Goal: Communication & Community: Connect with others

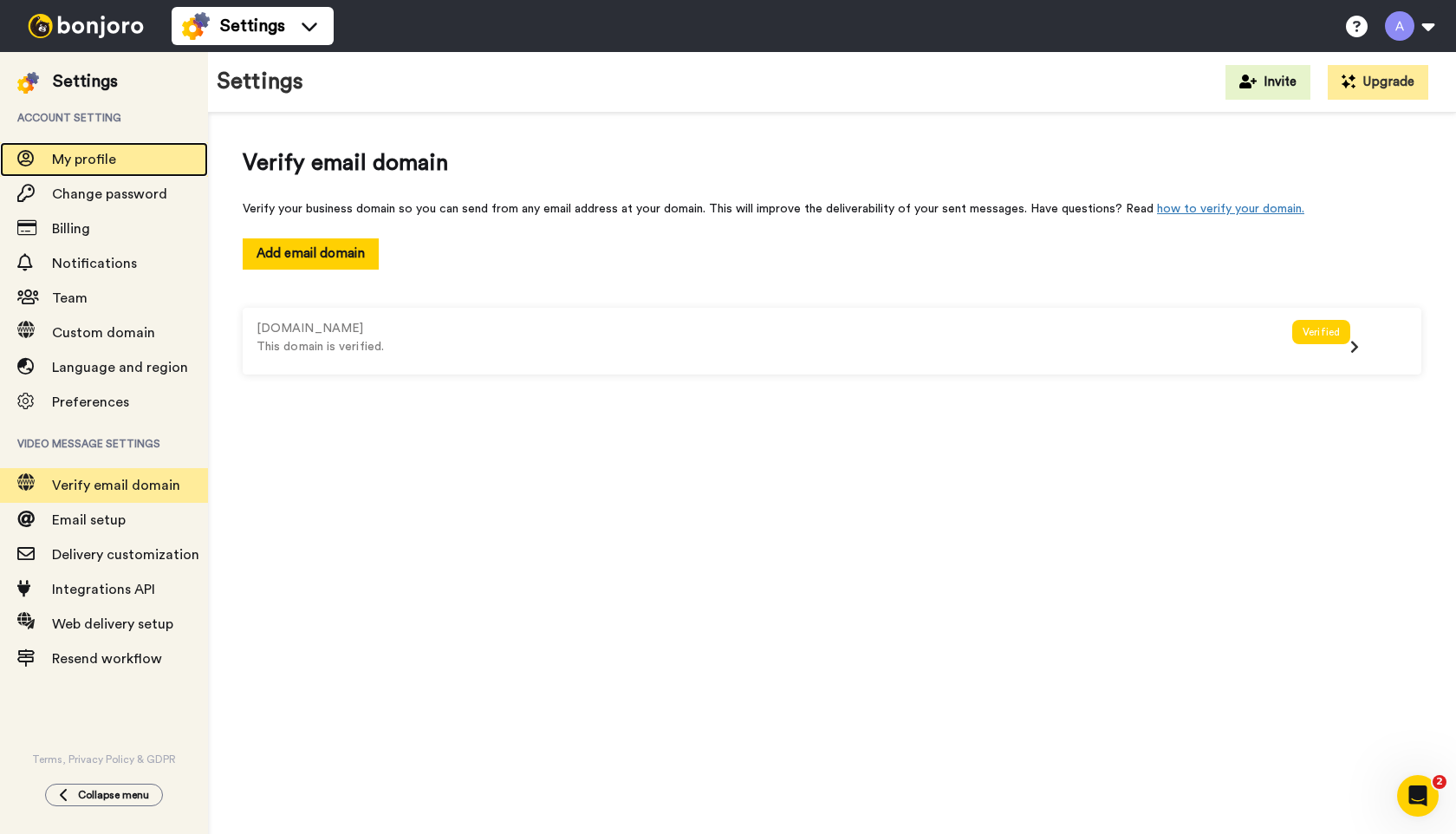
click at [84, 163] on span "My profile" at bounding box center [84, 160] width 64 height 14
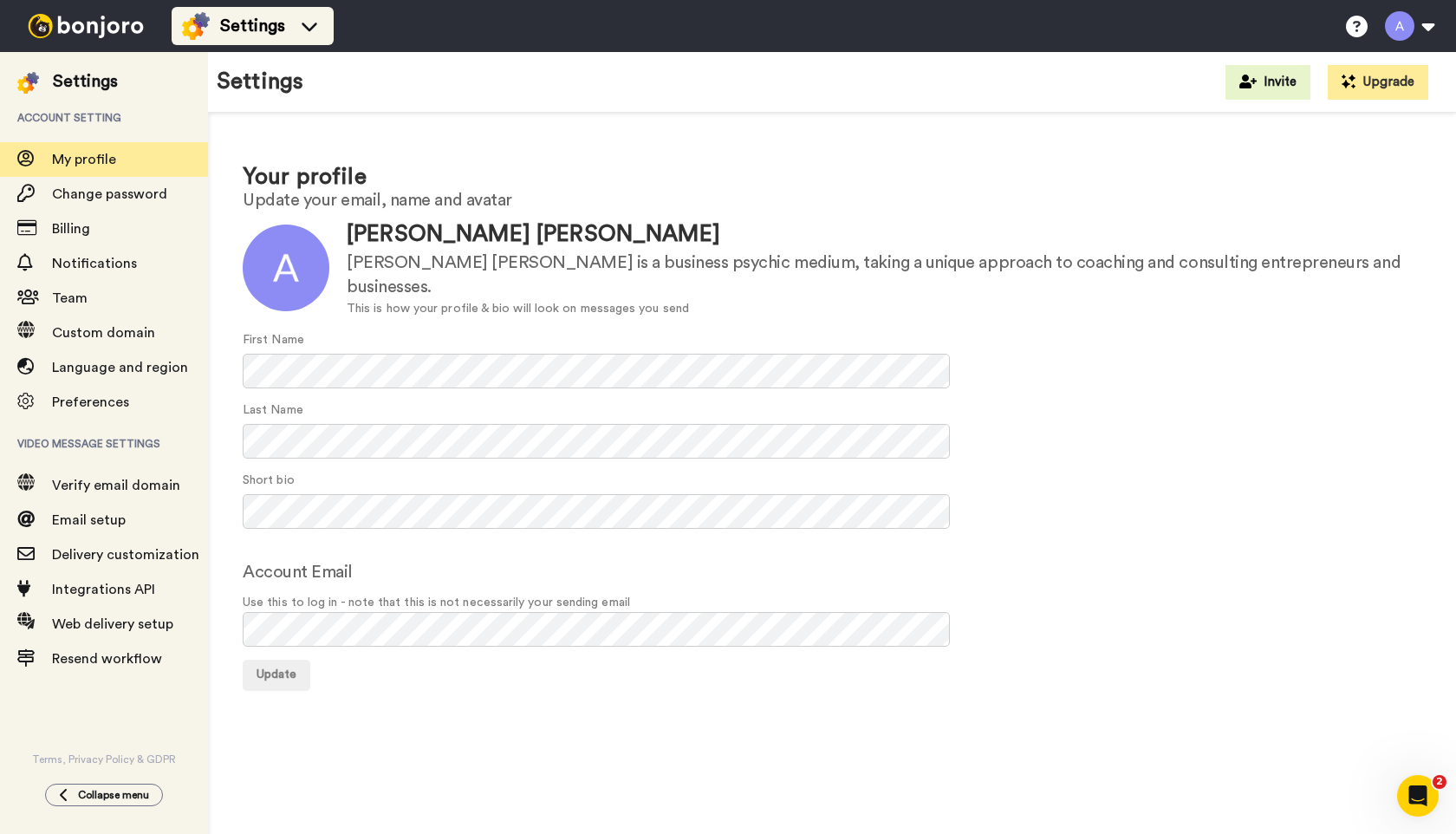
click at [257, 31] on span "Settings" at bounding box center [252, 26] width 65 height 24
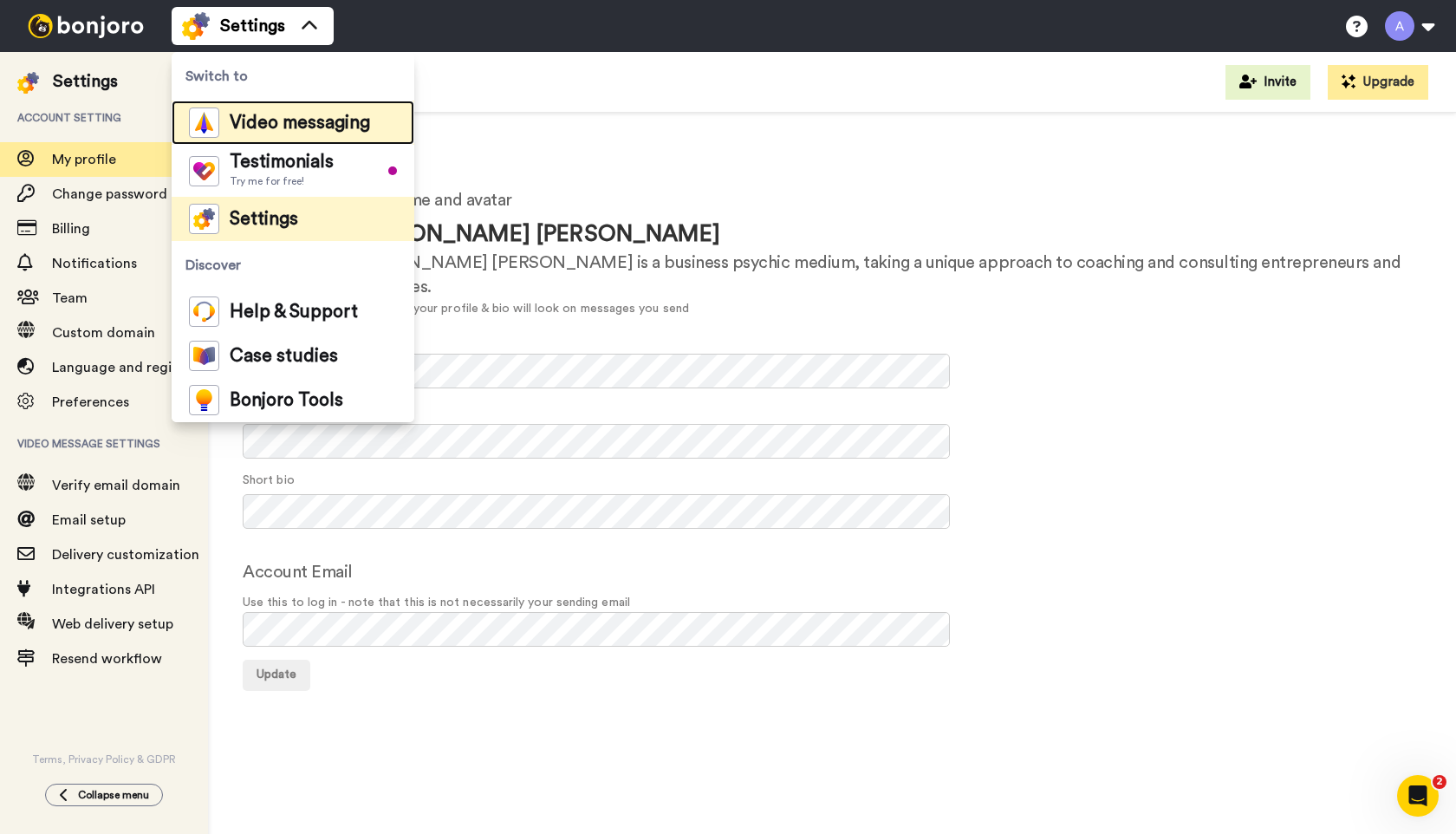
click at [282, 114] on span "Video messaging" at bounding box center [300, 123] width 140 height 18
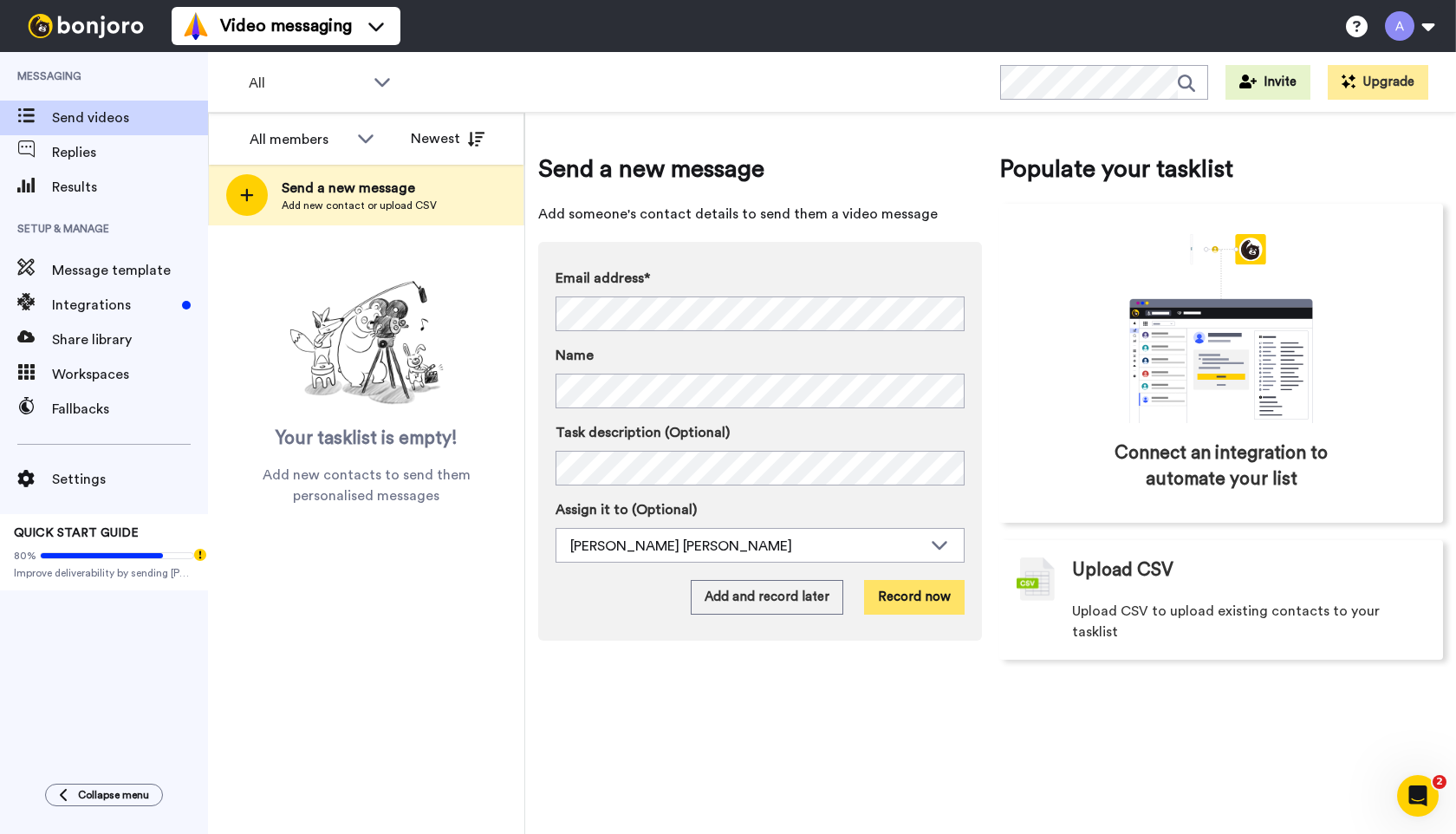
click at [917, 594] on button "Record now" at bounding box center [914, 596] width 100 height 35
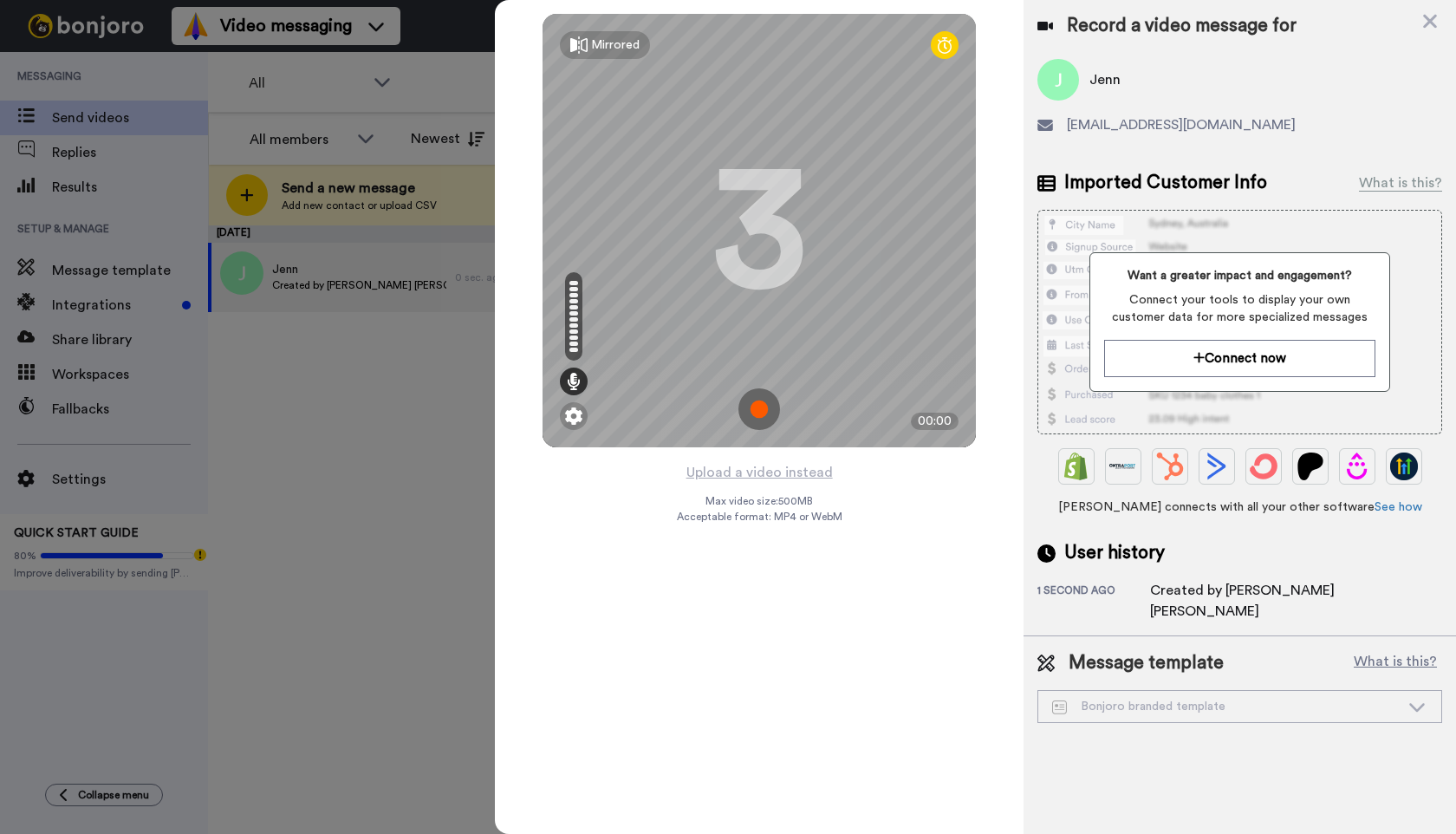
click at [757, 406] on img at bounding box center [759, 409] width 42 height 42
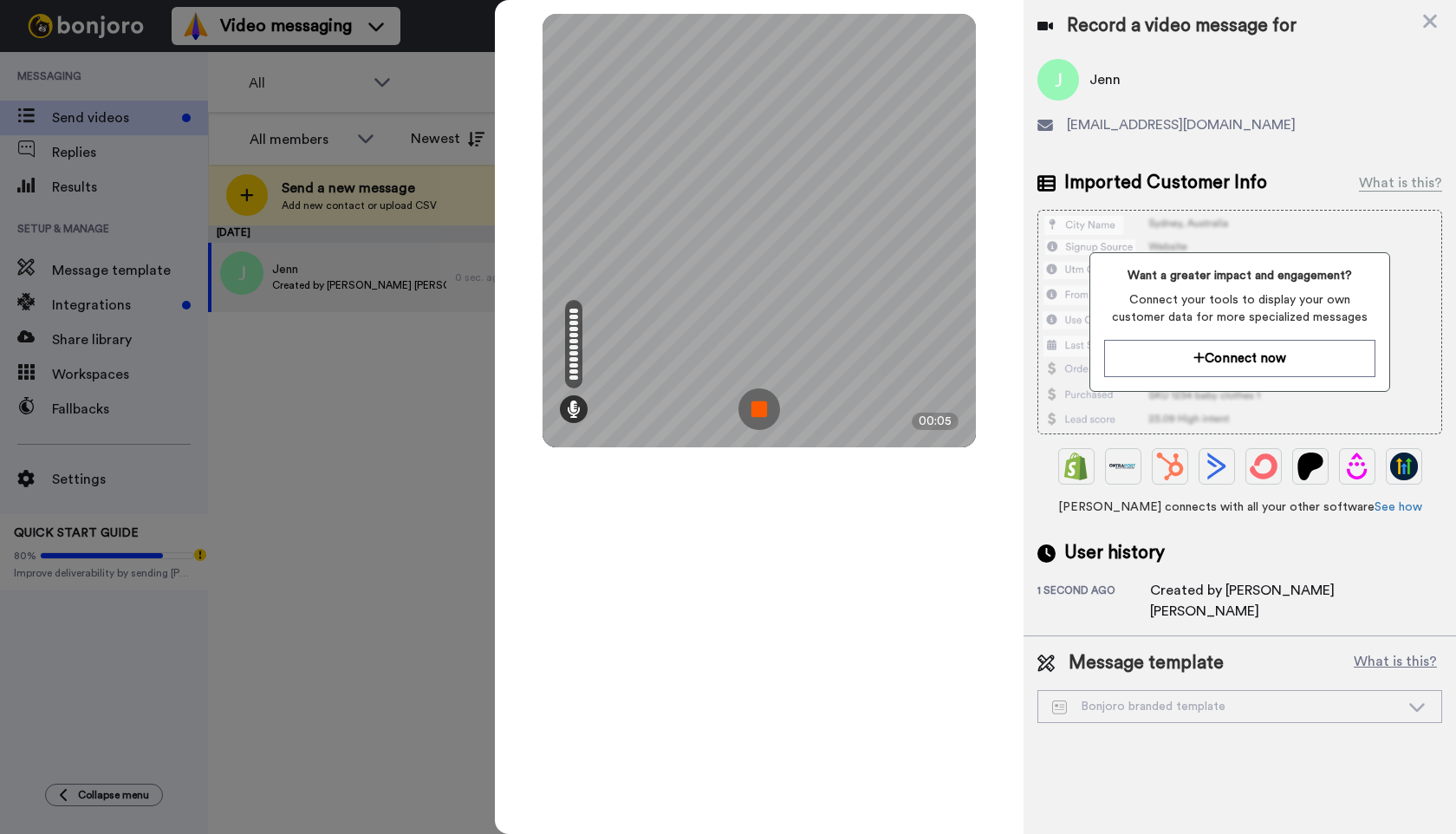
click at [757, 406] on img at bounding box center [759, 409] width 42 height 42
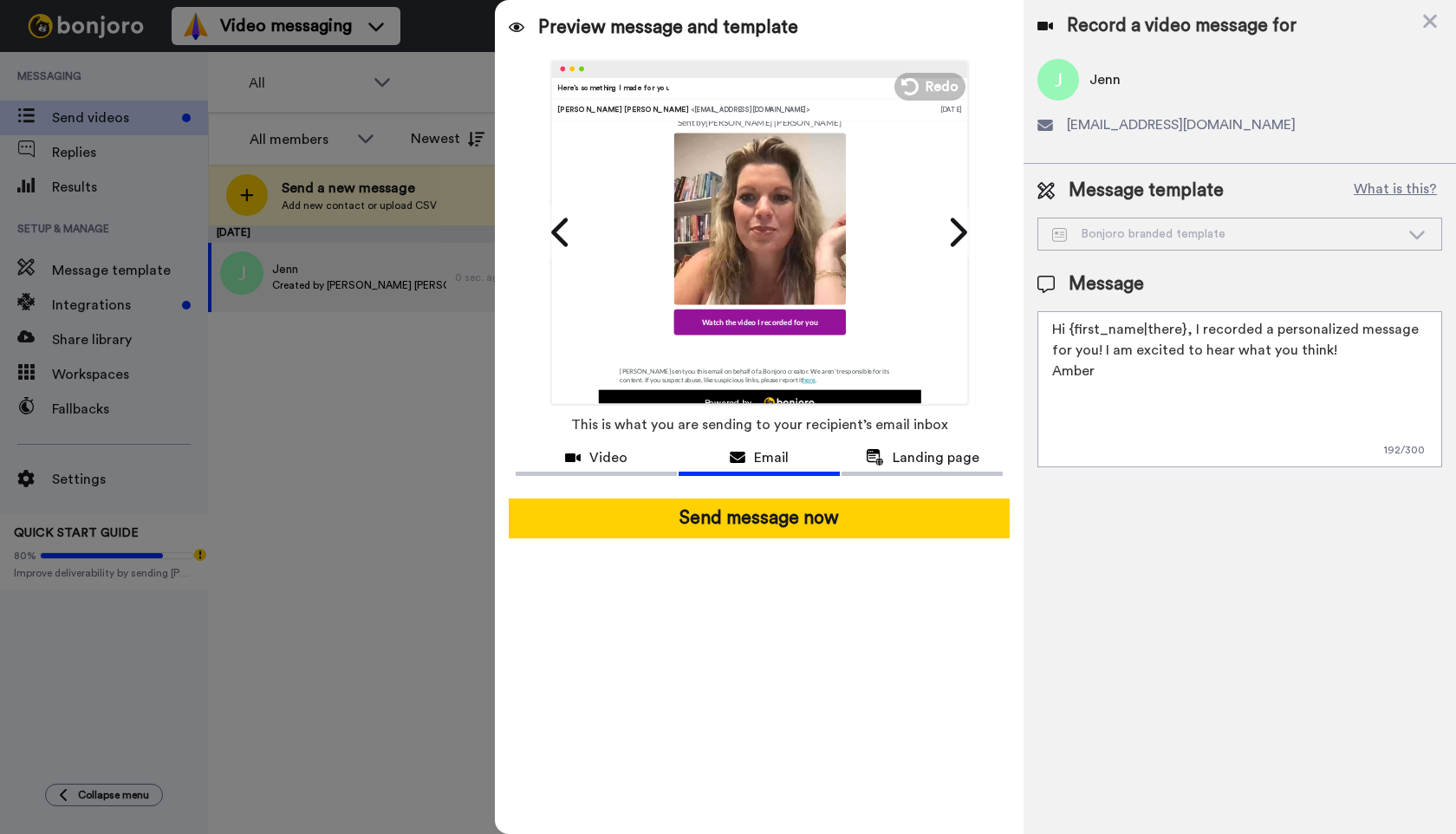
scroll to position [233, 0]
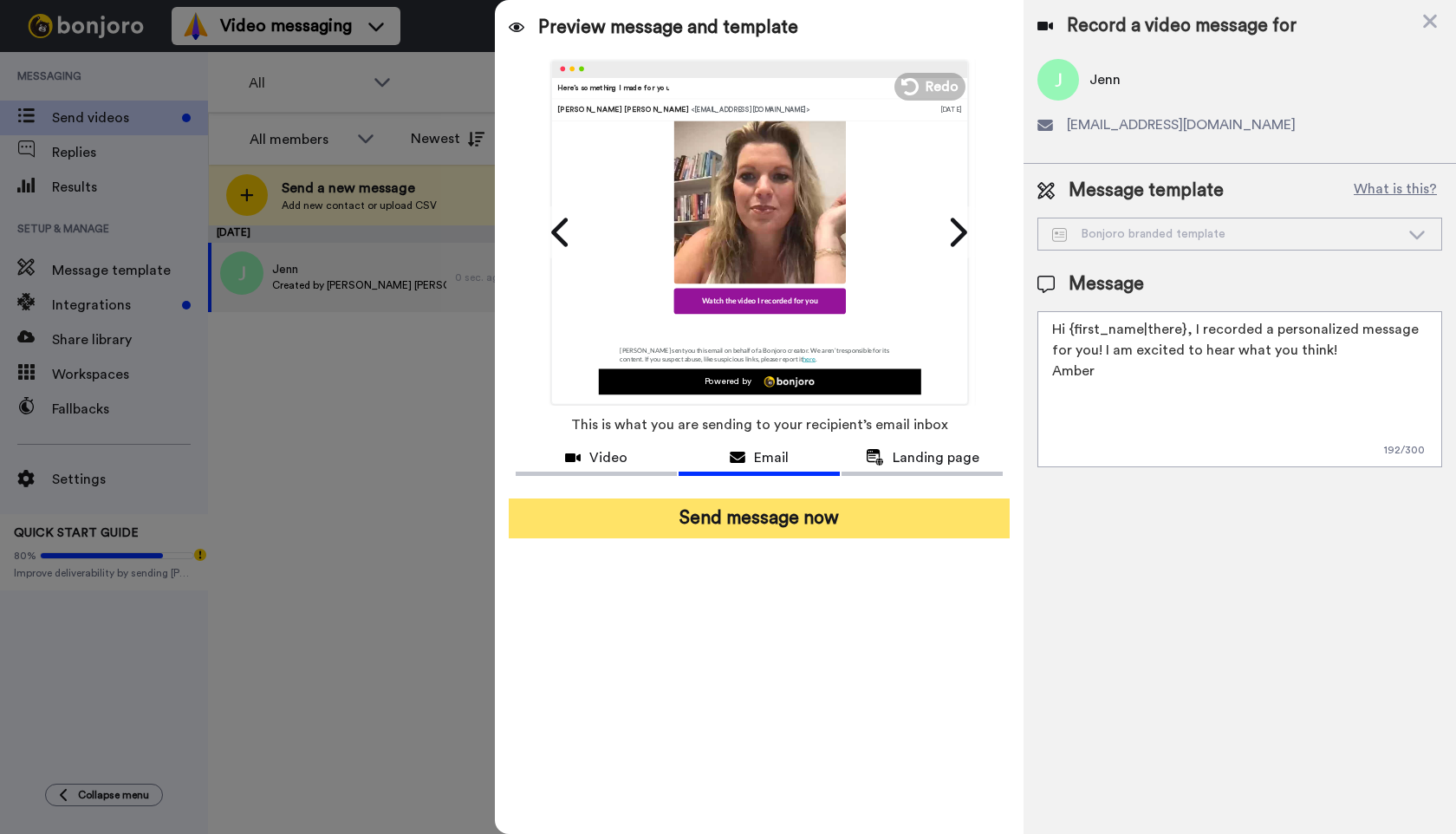
click at [771, 522] on button "Send message now" at bounding box center [759, 518] width 501 height 40
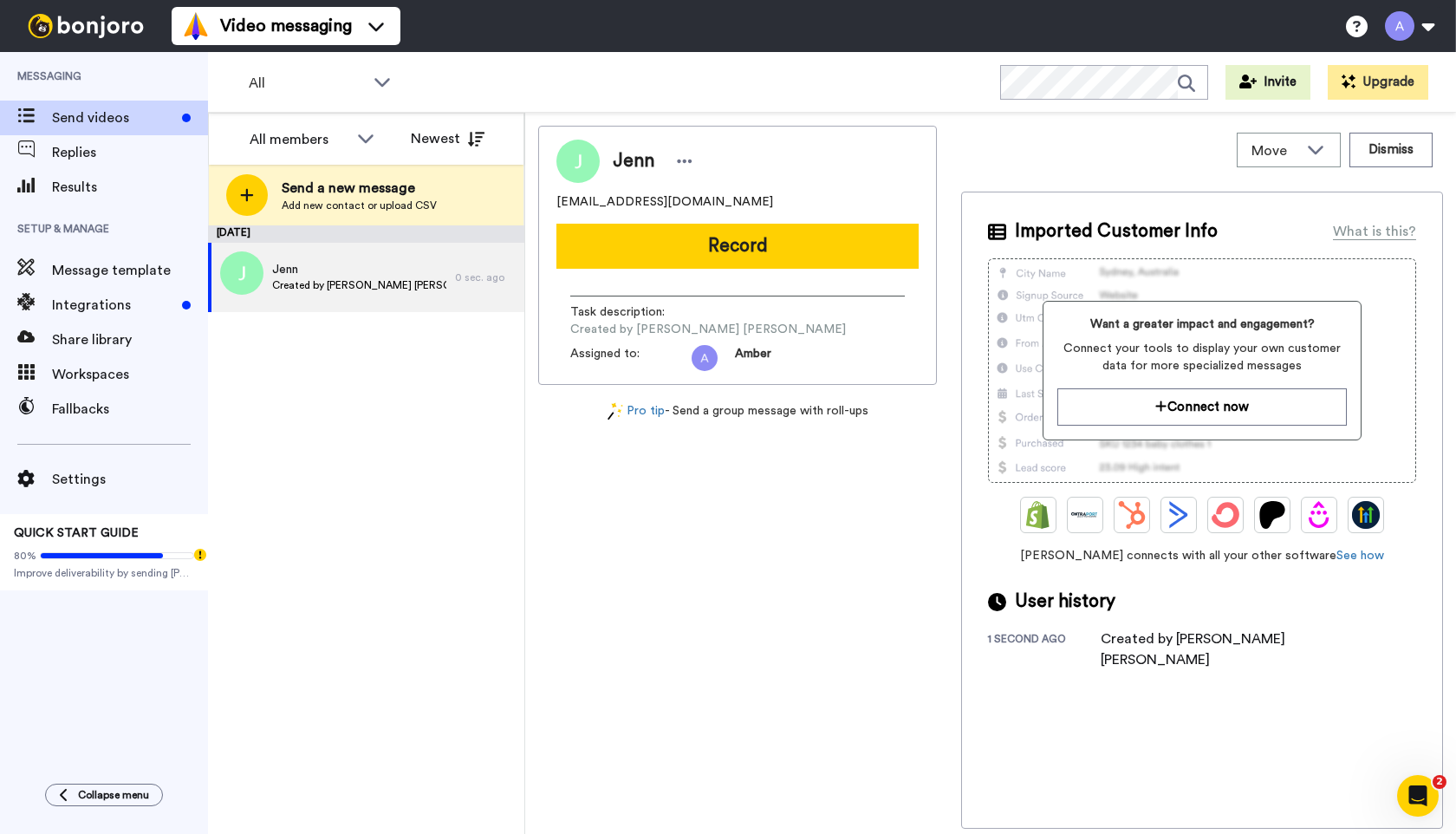
scroll to position [0, 0]
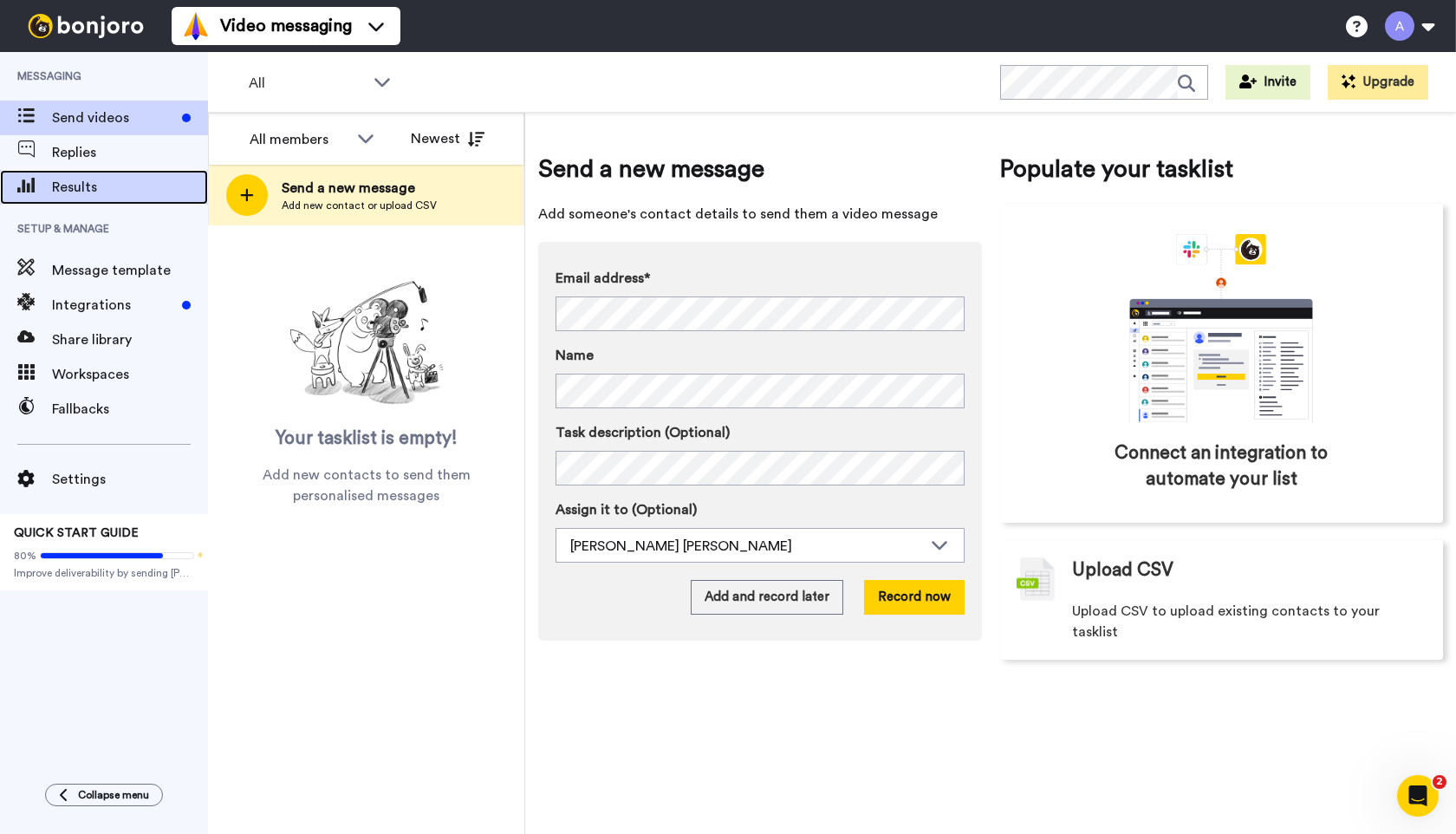
click at [99, 199] on div "Results" at bounding box center [104, 186] width 208 height 35
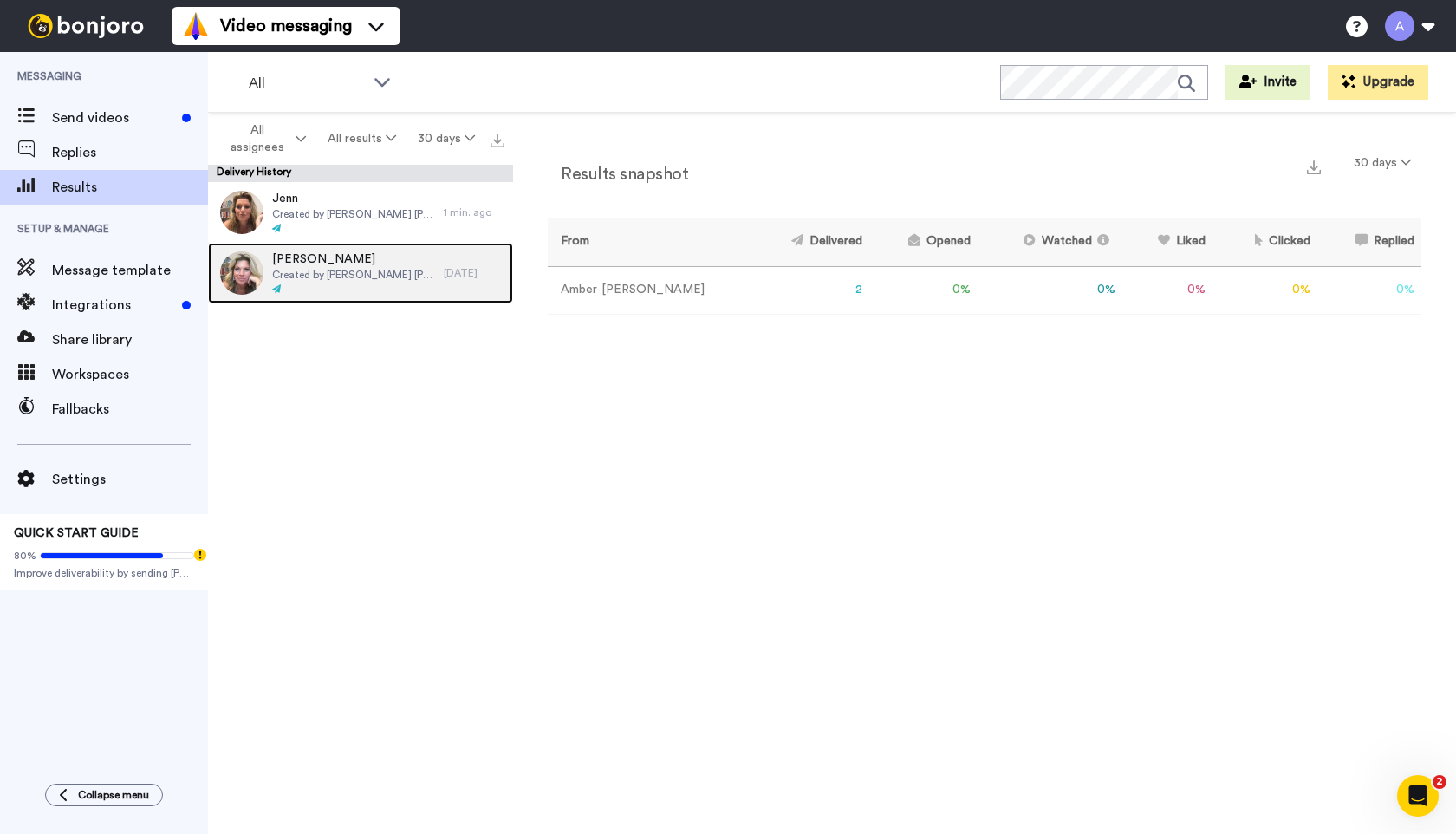
click at [378, 273] on span "Created by Amber Annette" at bounding box center [354, 275] width 163 height 14
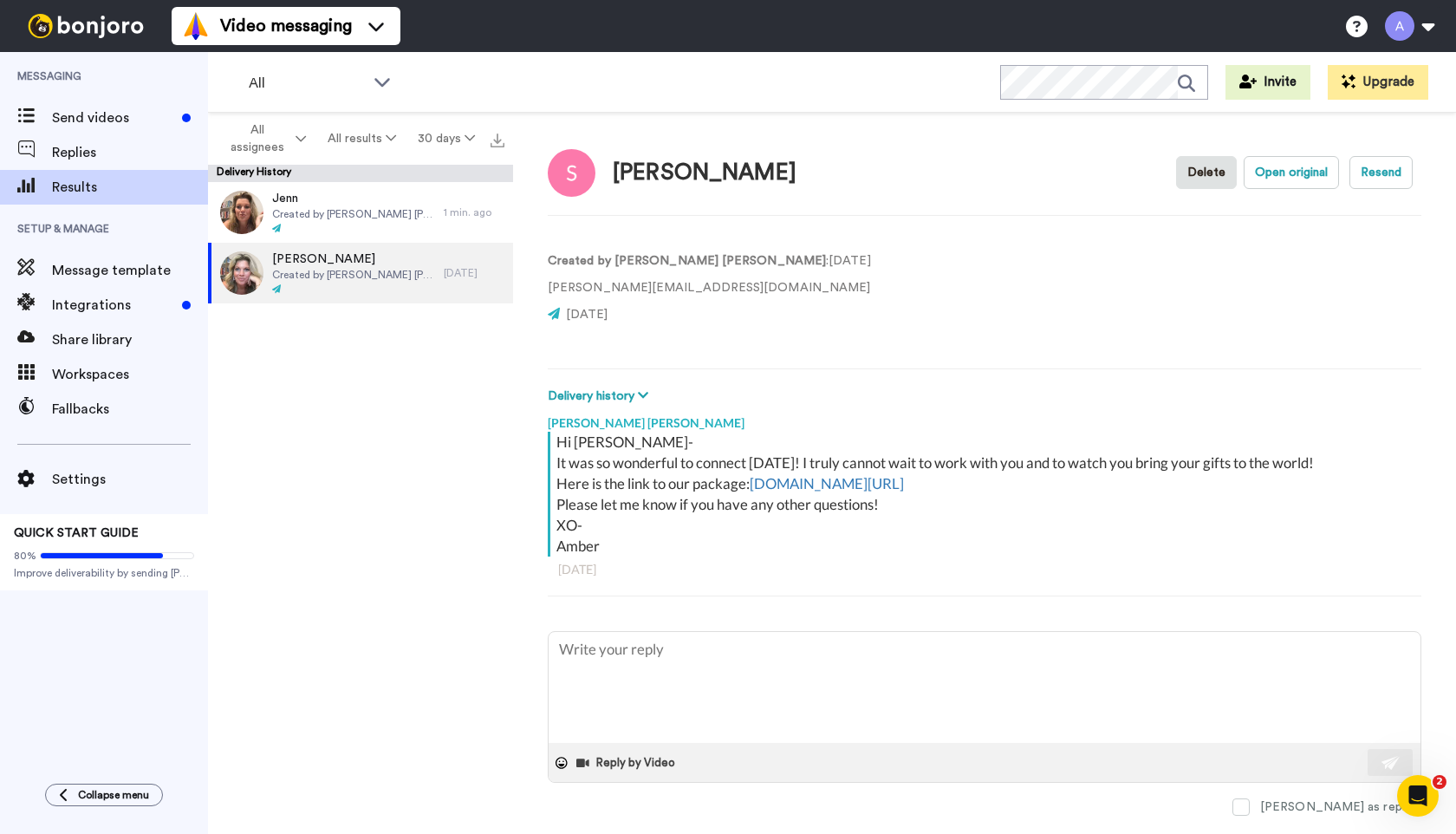
scroll to position [34, 0]
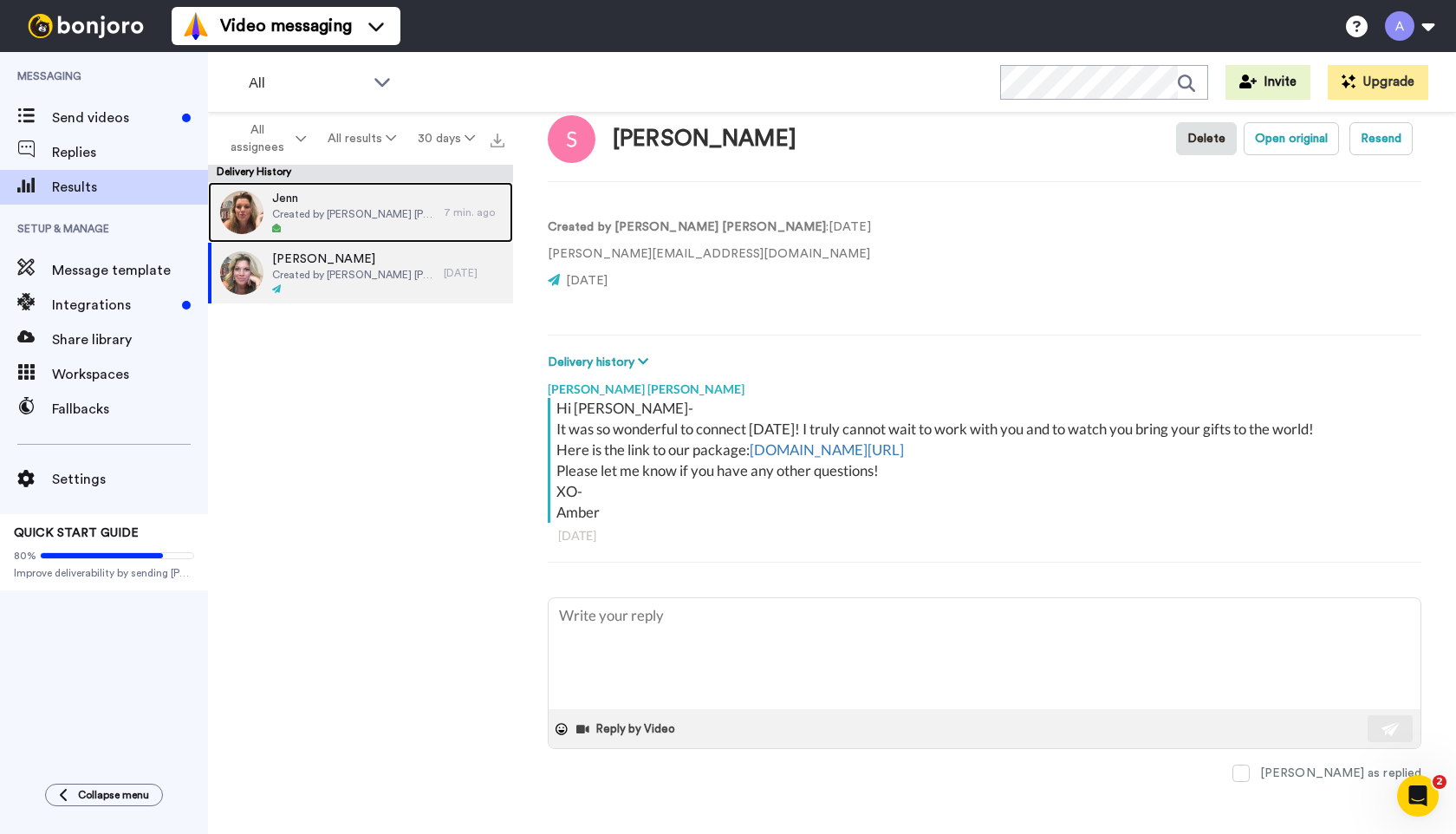
click at [322, 206] on div "Jenn Created by Amber Annette" at bounding box center [354, 212] width 163 height 45
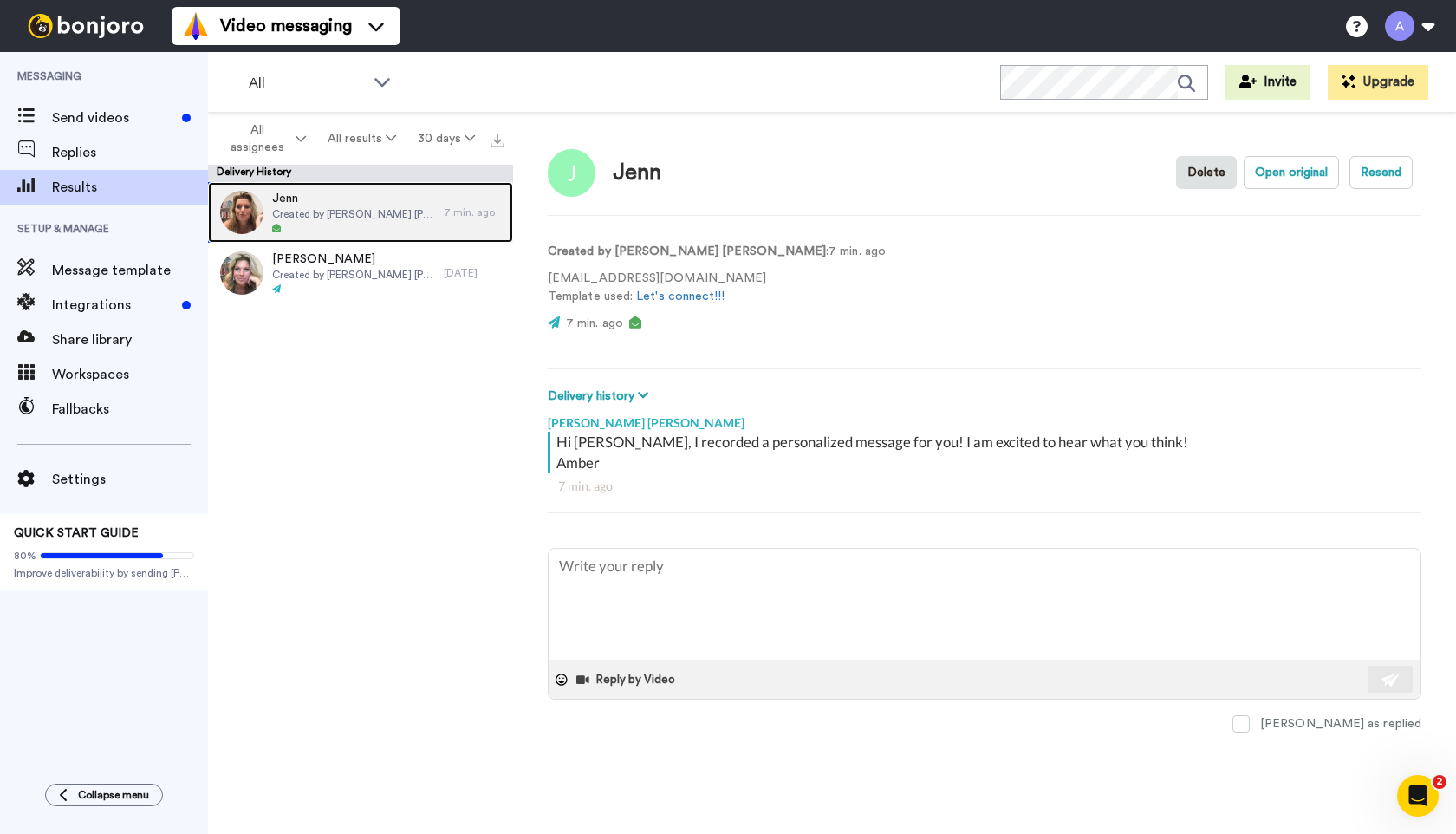
click at [355, 199] on span "Jenn" at bounding box center [354, 199] width 163 height 18
type textarea "x"
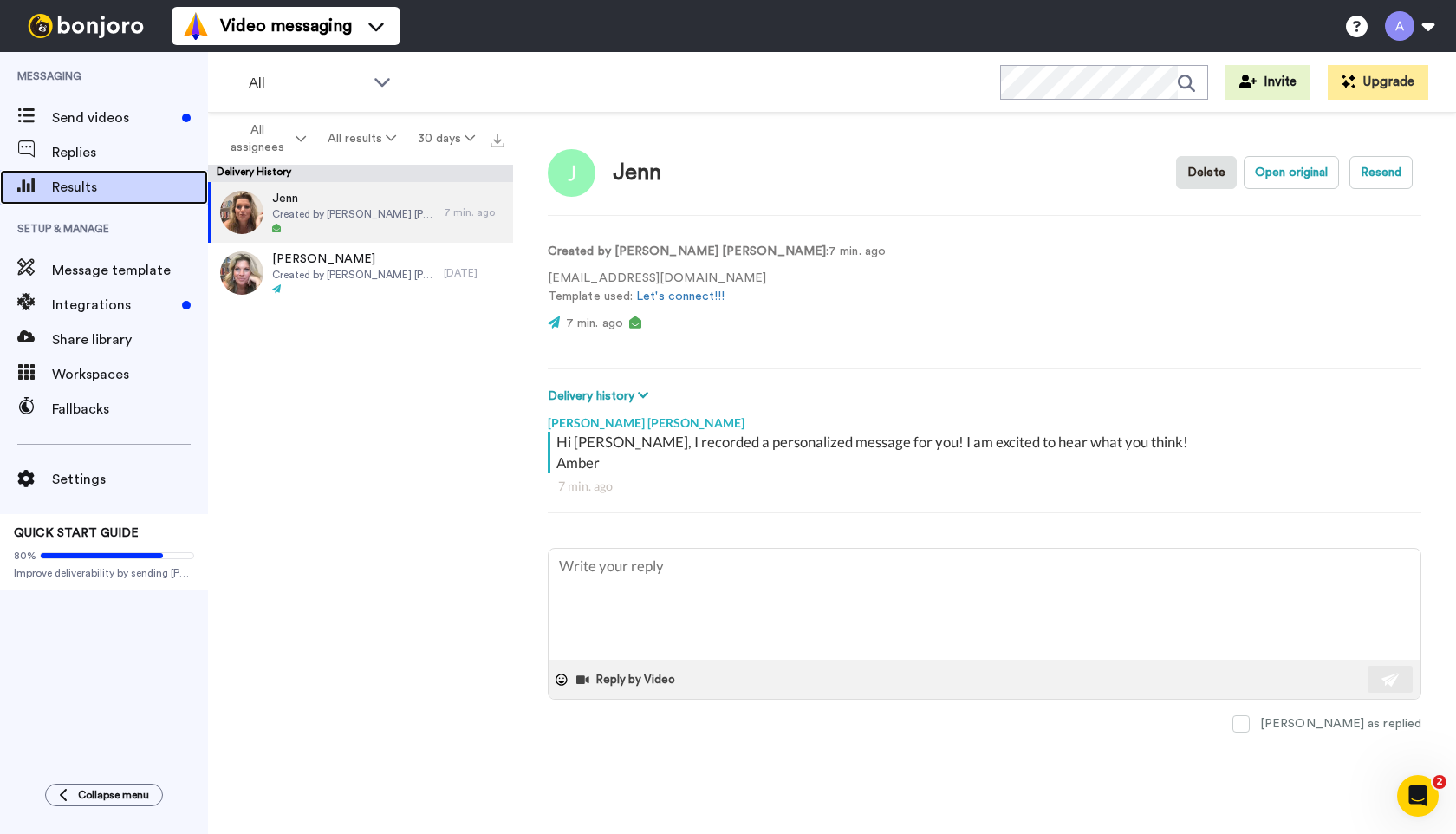
click at [79, 185] on span "Results" at bounding box center [130, 186] width 156 height 20
